Goal: Download file/media

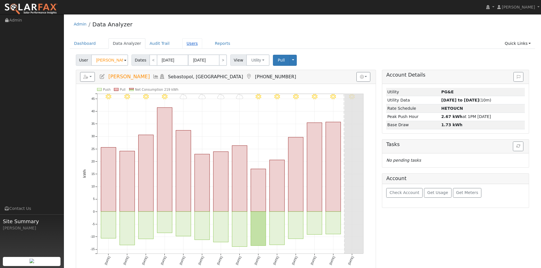
click at [202, 47] on link "Users" at bounding box center [192, 43] width 20 height 11
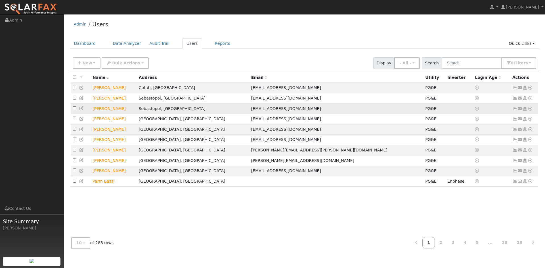
click at [528, 111] on icon at bounding box center [530, 109] width 5 height 4
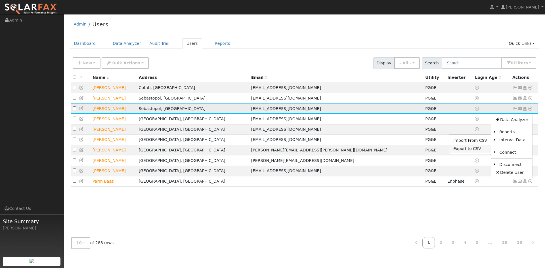
click at [457, 153] on link "Export to CSV" at bounding box center [471, 149] width 42 height 8
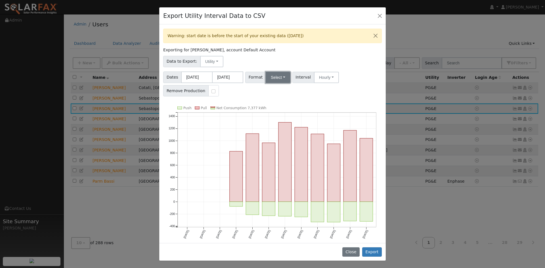
click at [283, 83] on button "Select" at bounding box center [278, 77] width 25 height 11
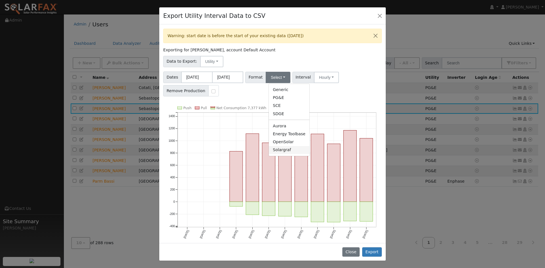
click at [294, 154] on link "Solargraf" at bounding box center [289, 150] width 41 height 8
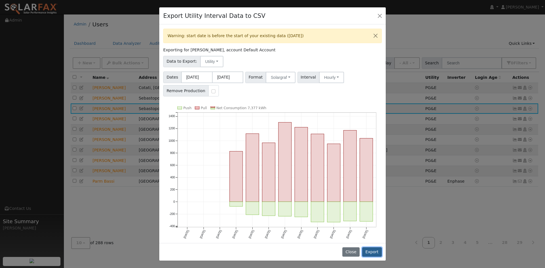
click at [371, 250] on button "Export" at bounding box center [372, 253] width 20 height 10
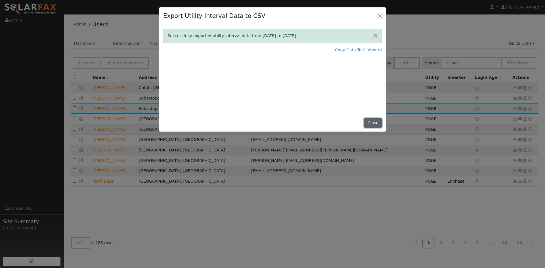
click at [375, 128] on button "Close" at bounding box center [372, 123] width 17 height 10
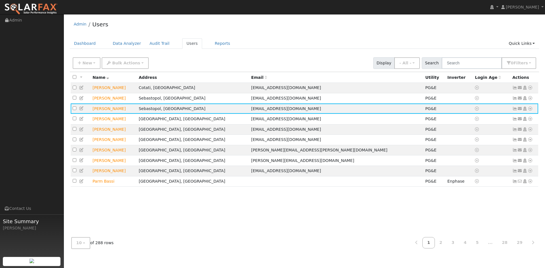
click at [360, 34] on div "Admin Users" at bounding box center [305, 25] width 470 height 17
